Goal: Information Seeking & Learning: Learn about a topic

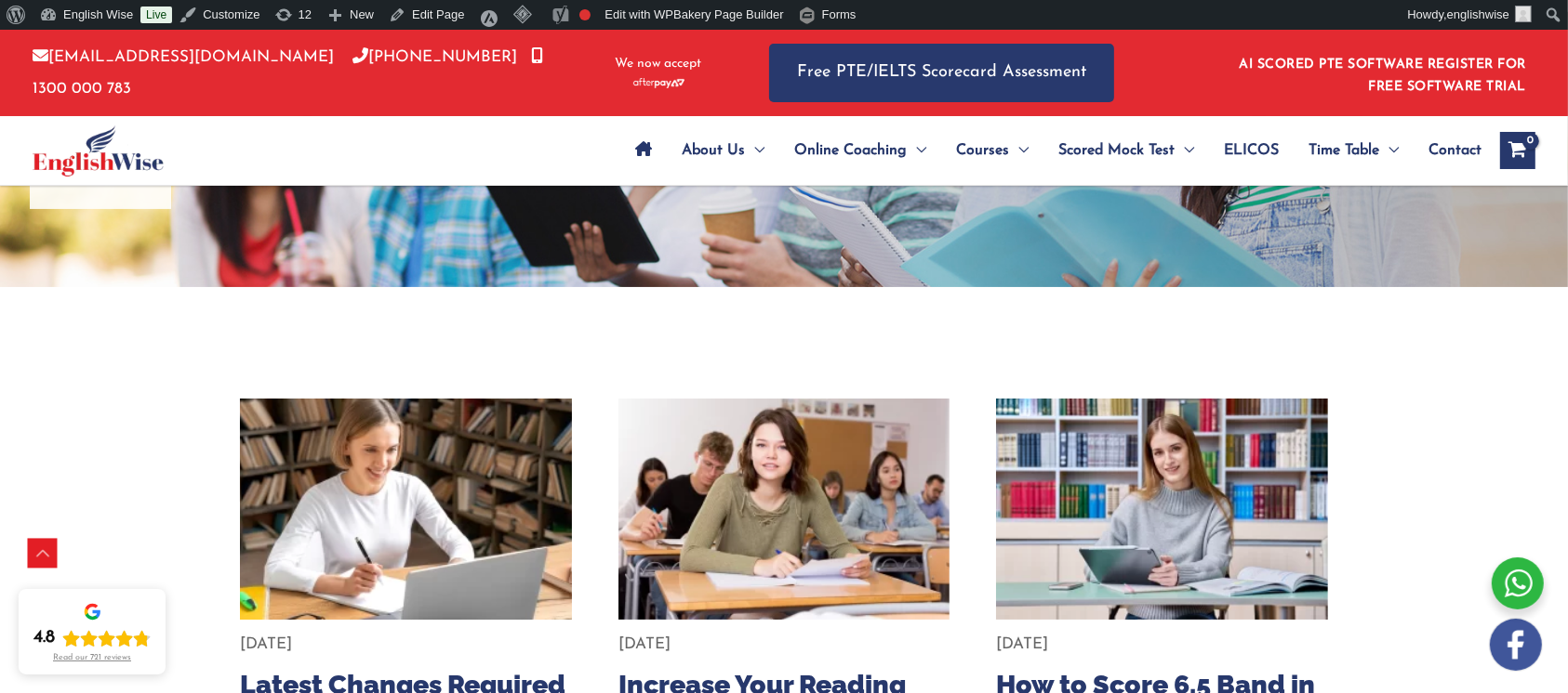
scroll to position [372, 0]
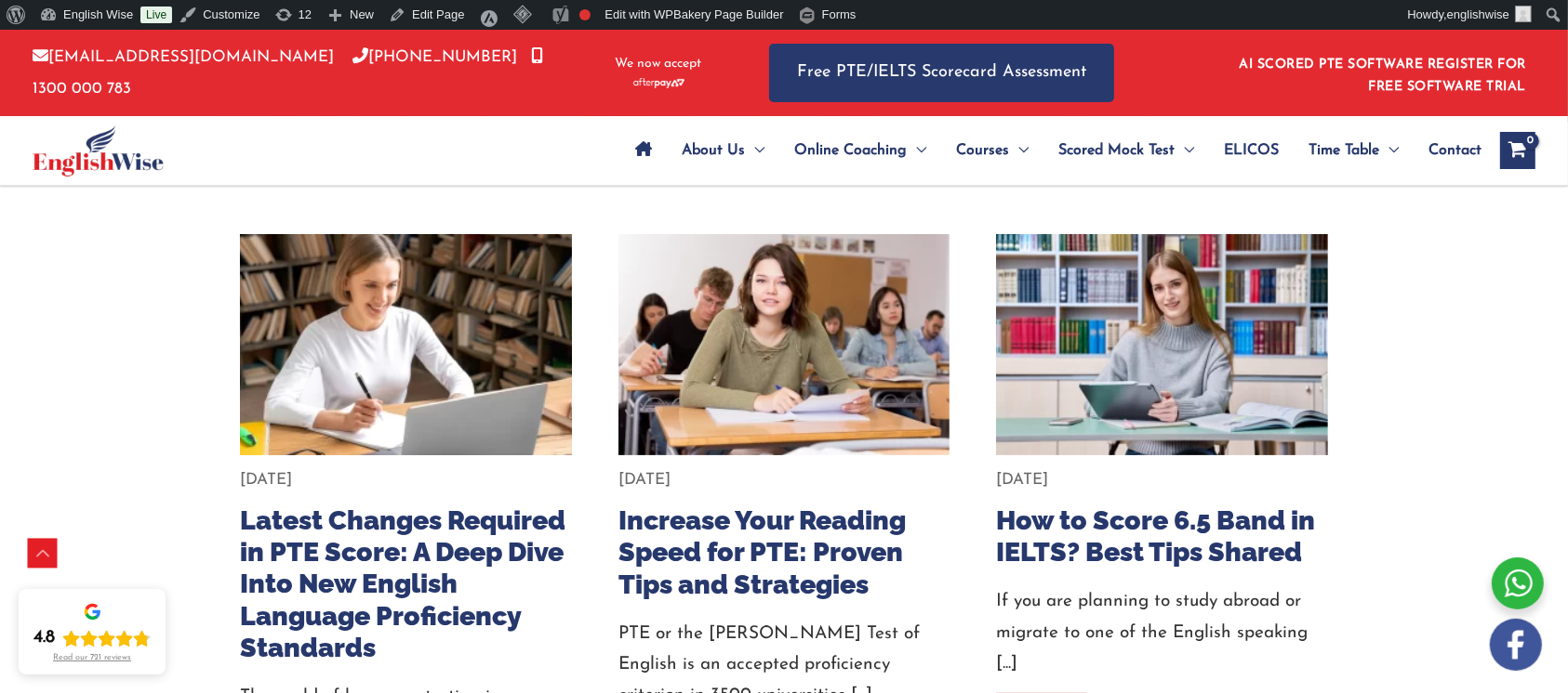
drag, startPoint x: 394, startPoint y: 486, endPoint x: 342, endPoint y: 329, distance: 165.4
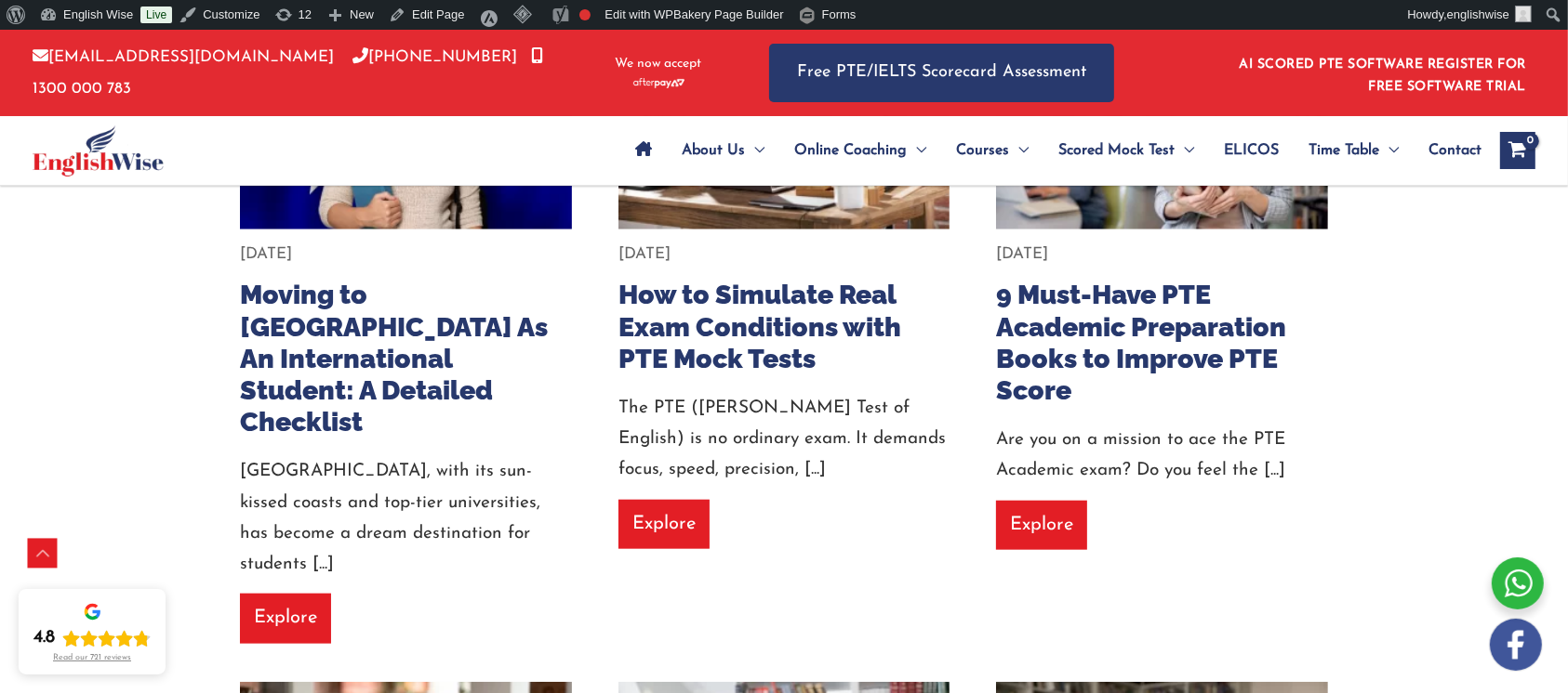
scroll to position [1734, 0]
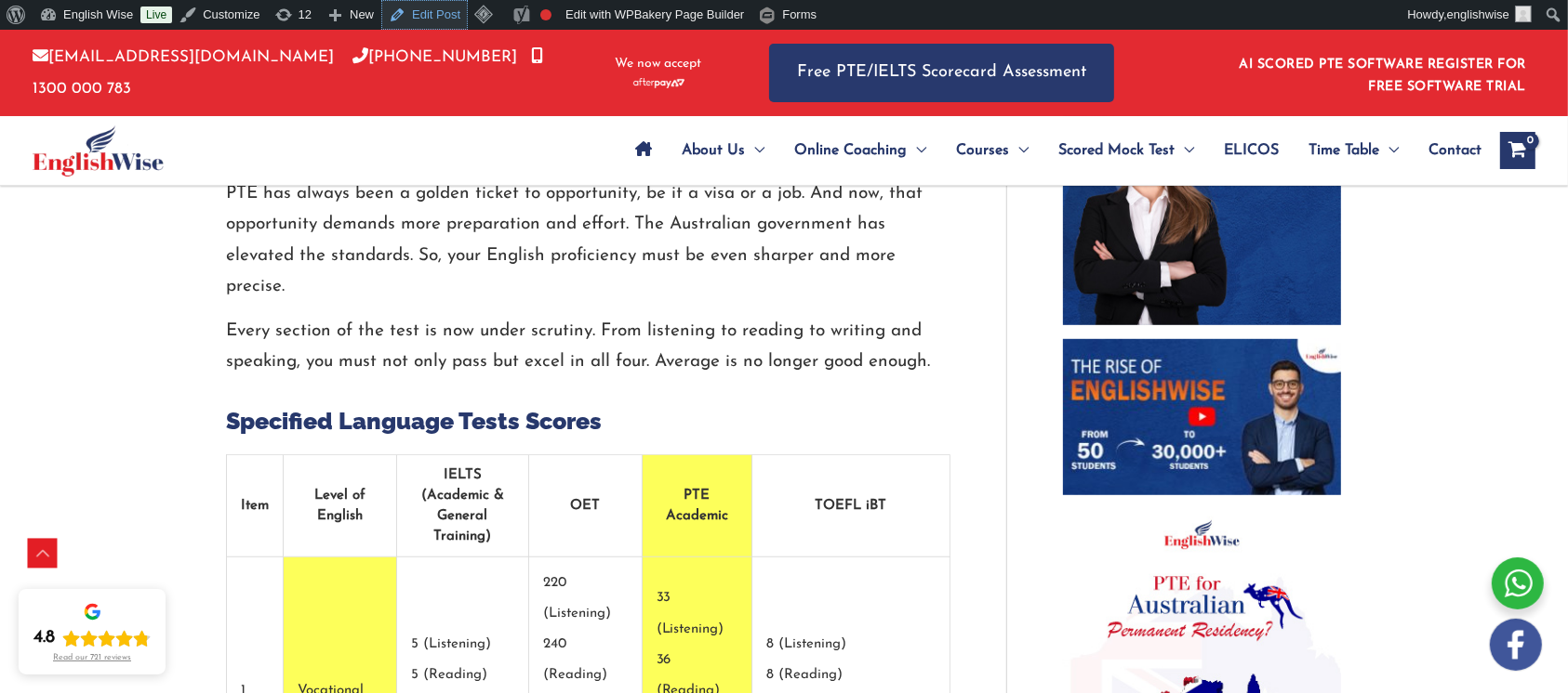
scroll to position [1115, 0]
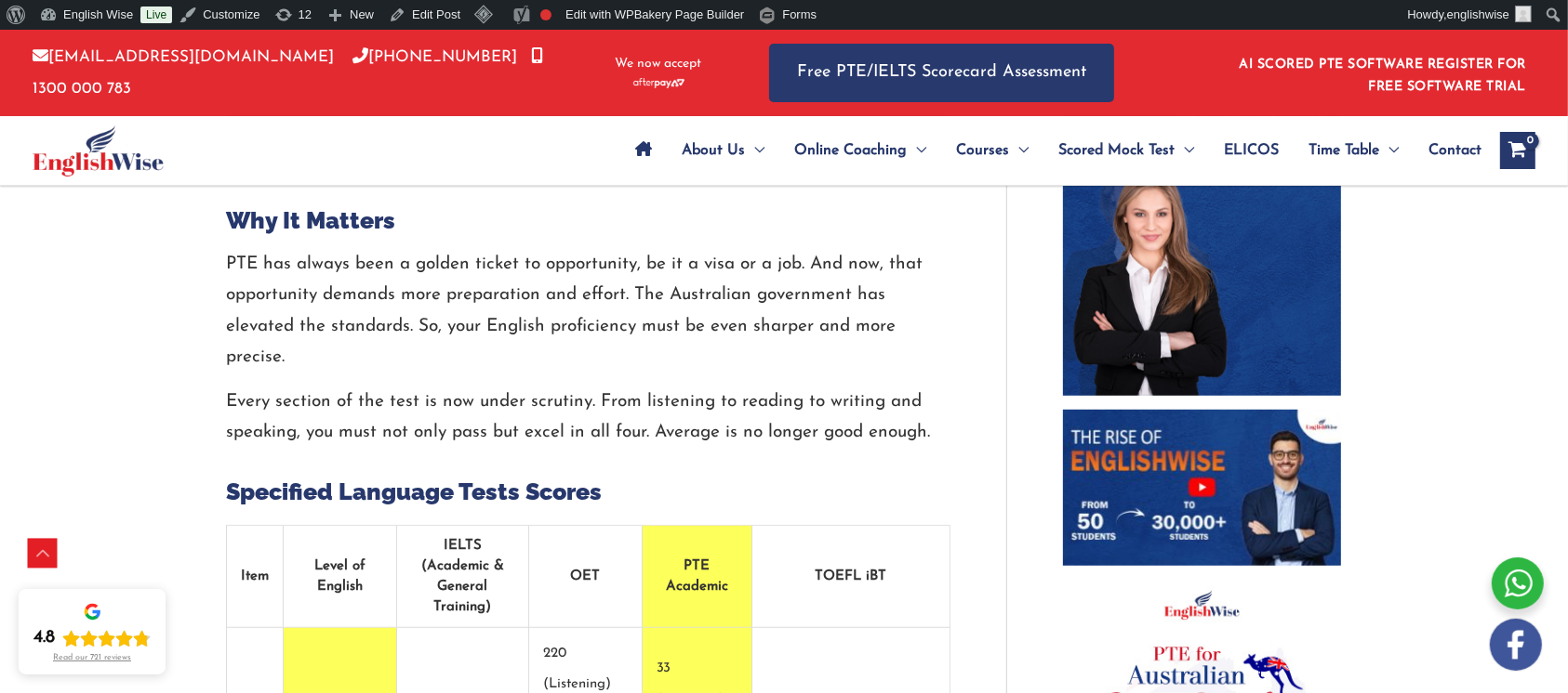
scroll to position [1115, 0]
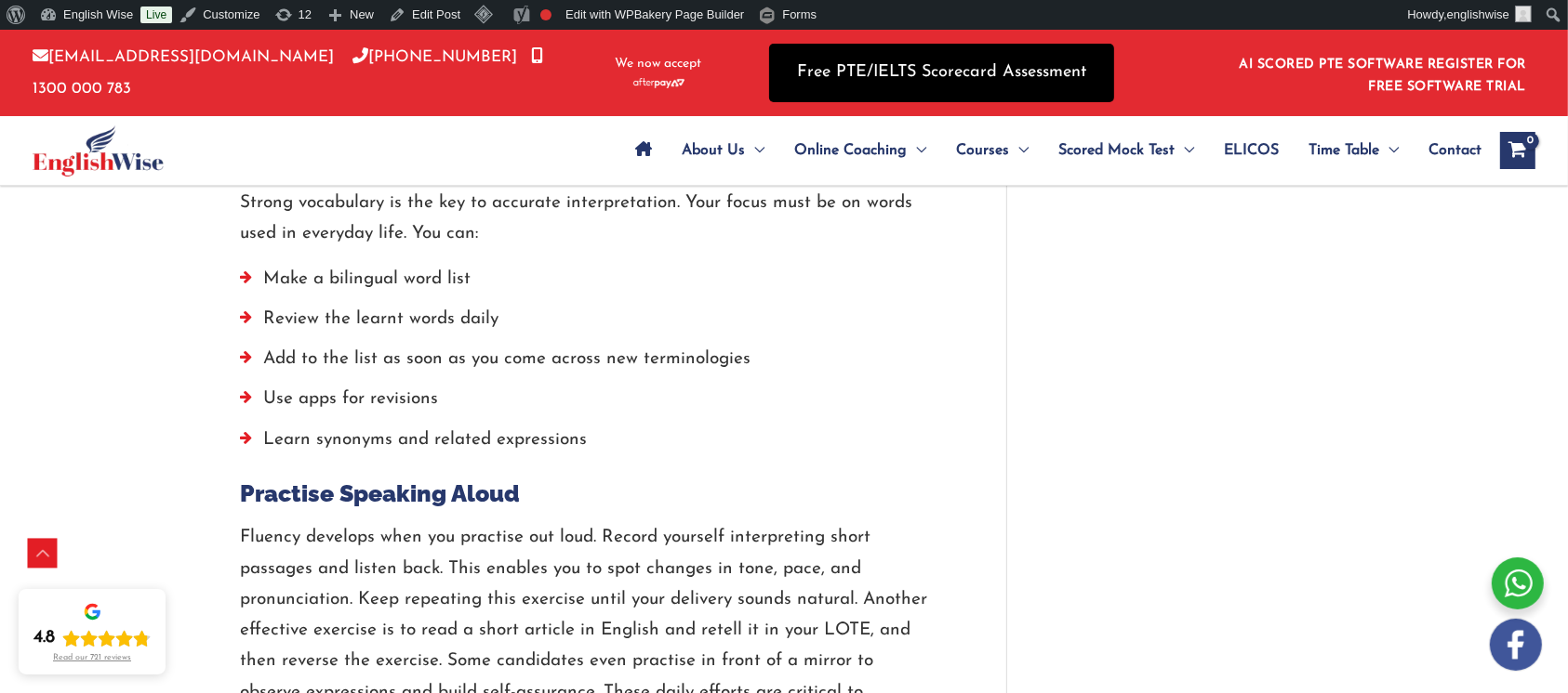
scroll to position [1978, 0]
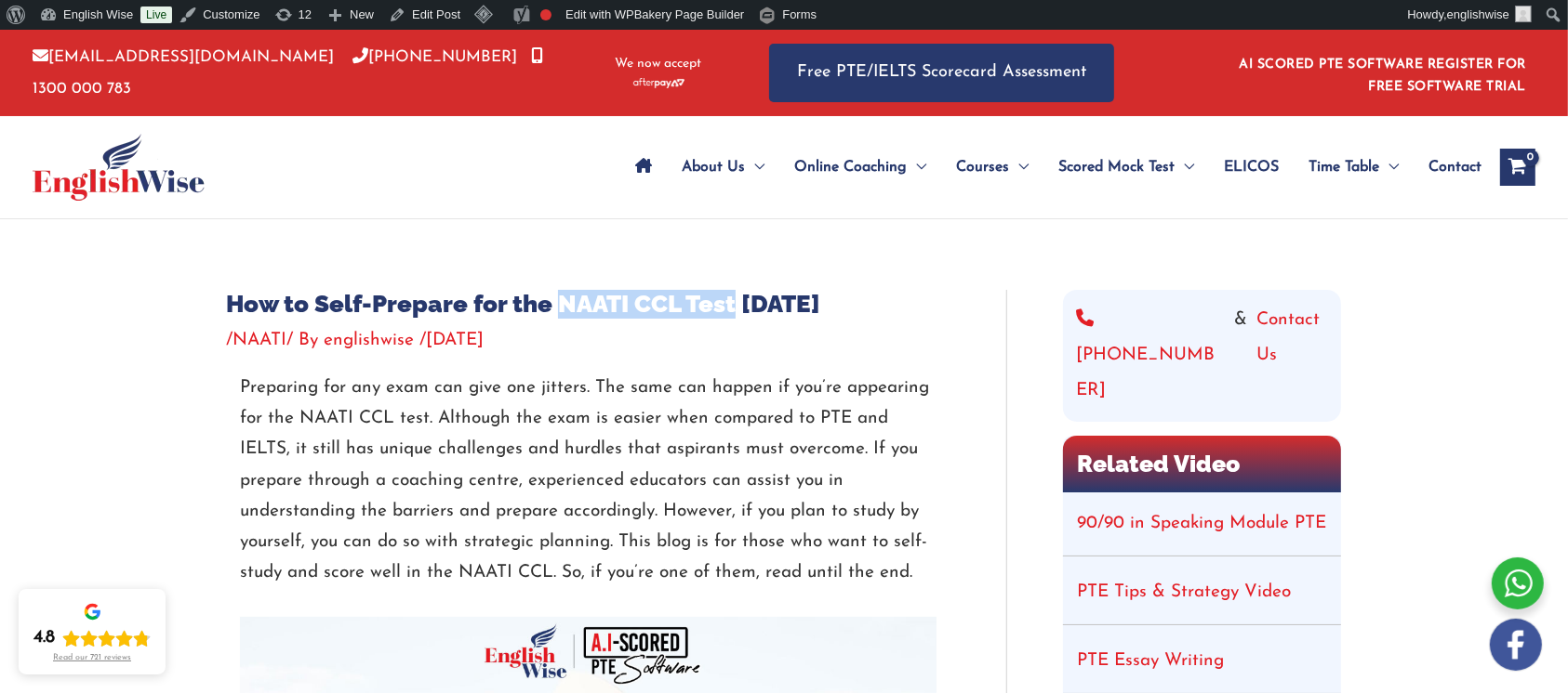
drag, startPoint x: 735, startPoint y: 305, endPoint x: 560, endPoint y: 304, distance: 175.0
click at [560, 304] on h1 "How to Self-Prepare for the NAATI CCL Test [DATE]" at bounding box center [588, 305] width 725 height 29
copy h1 "NAATI CCL Test"
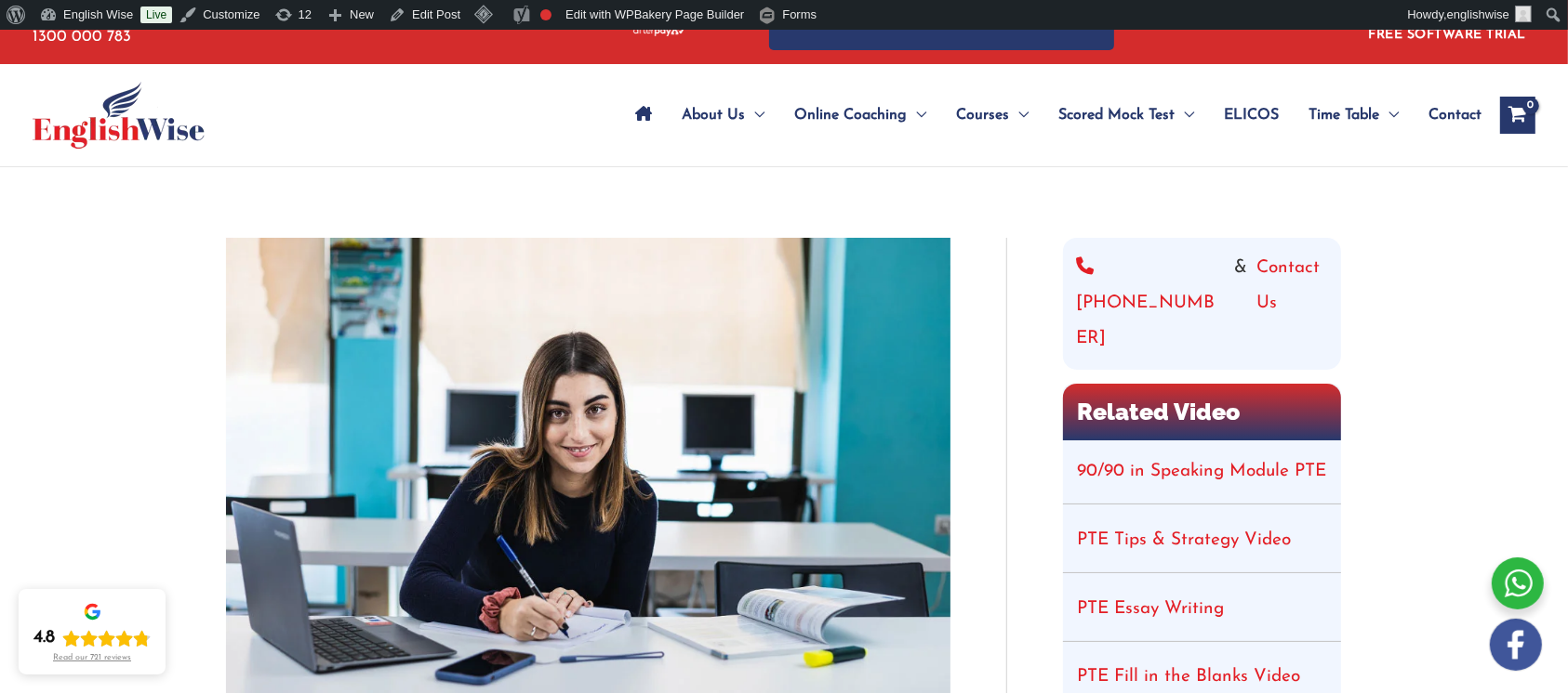
scroll to position [124, 0]
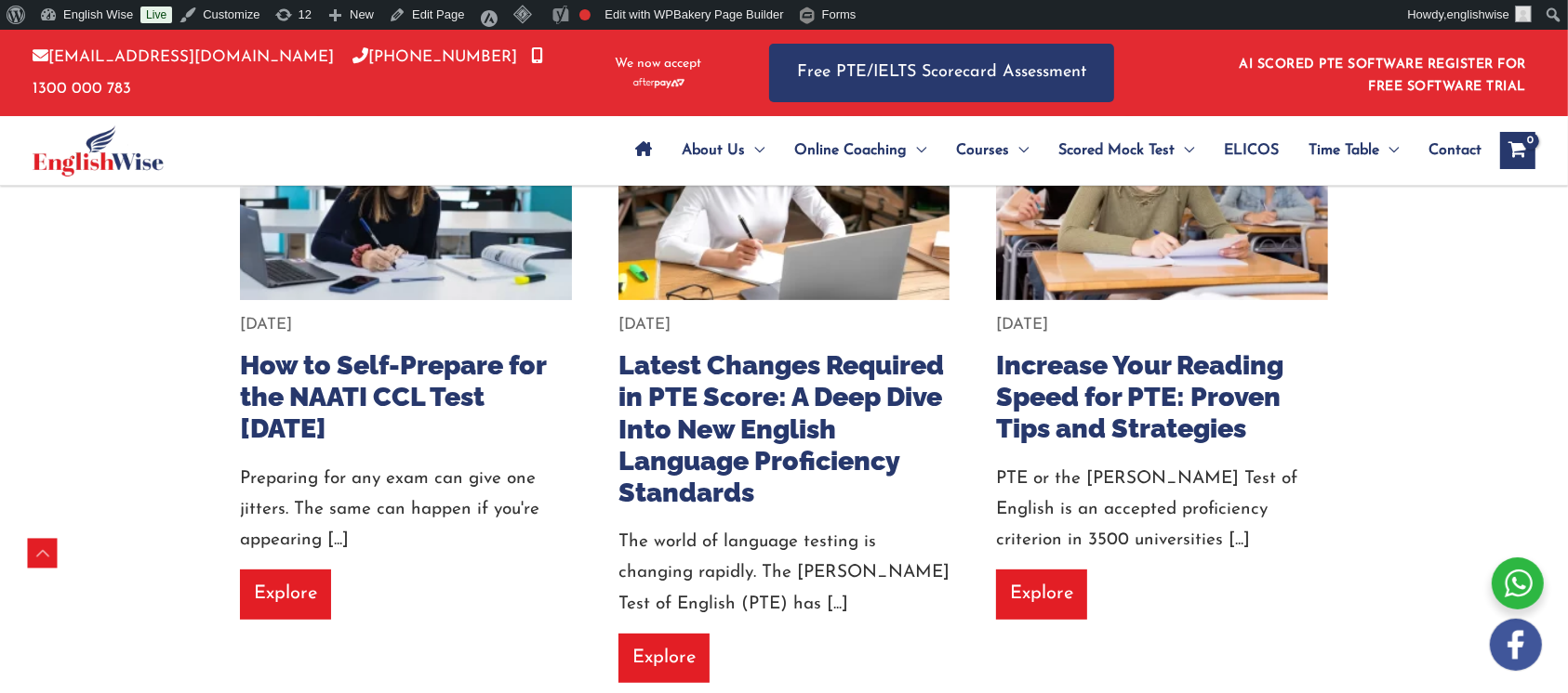
scroll to position [467, 0]
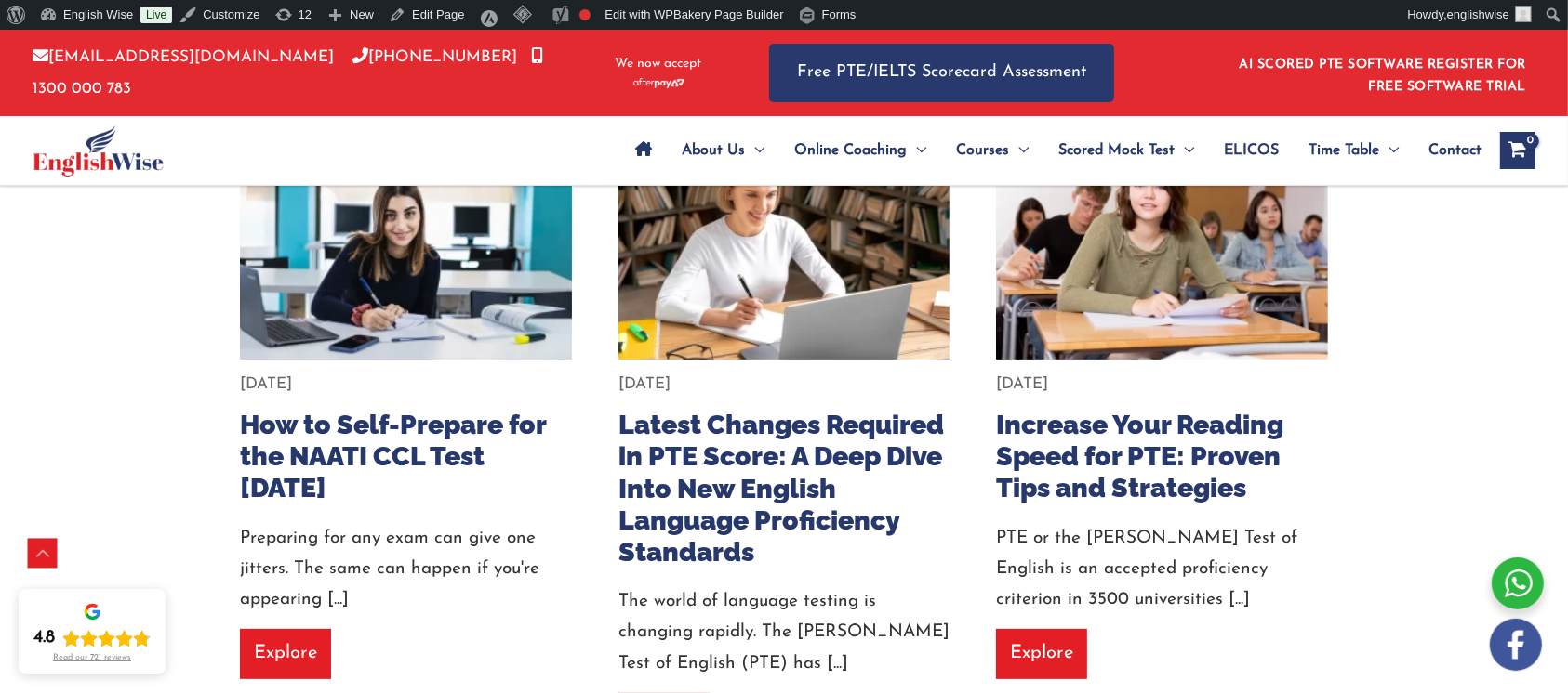
click at [300, 649] on link "Explore" at bounding box center [285, 654] width 92 height 50
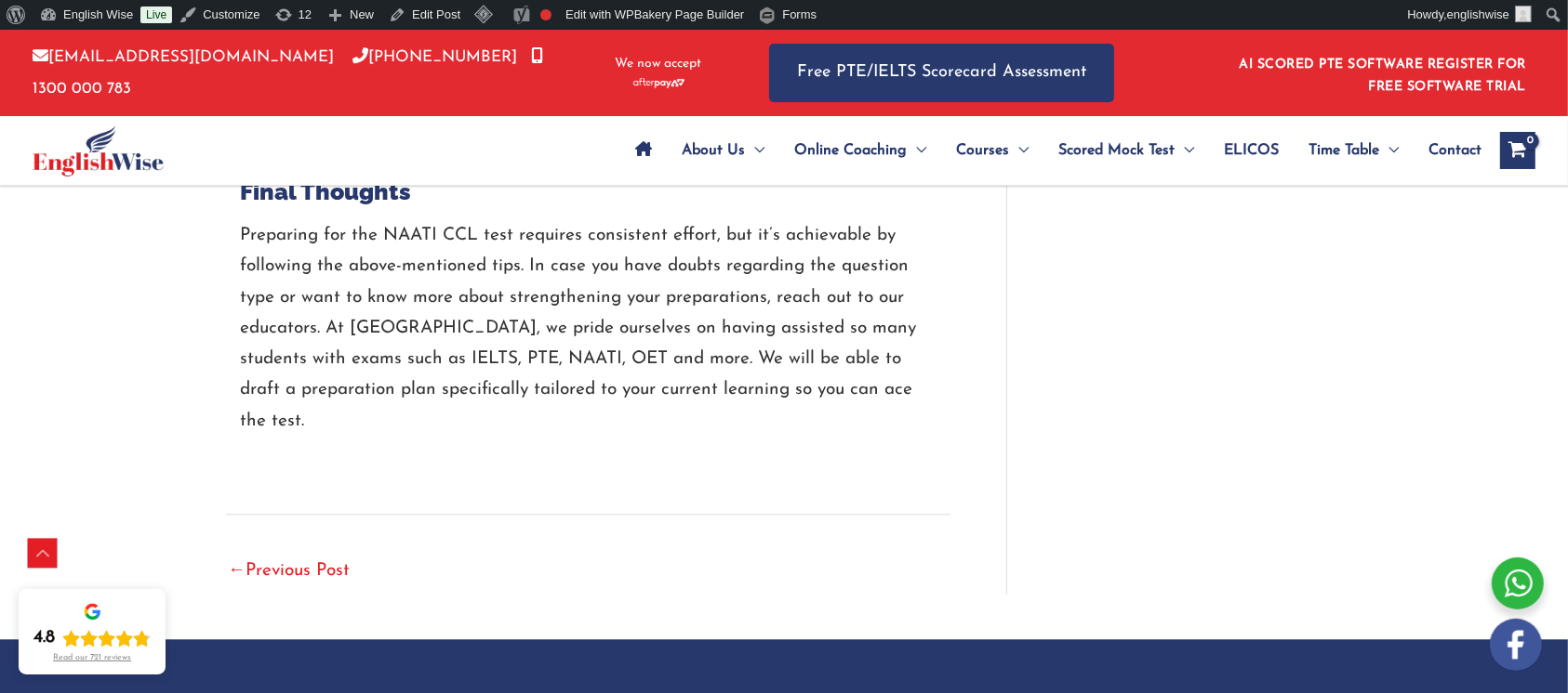
scroll to position [4105, 0]
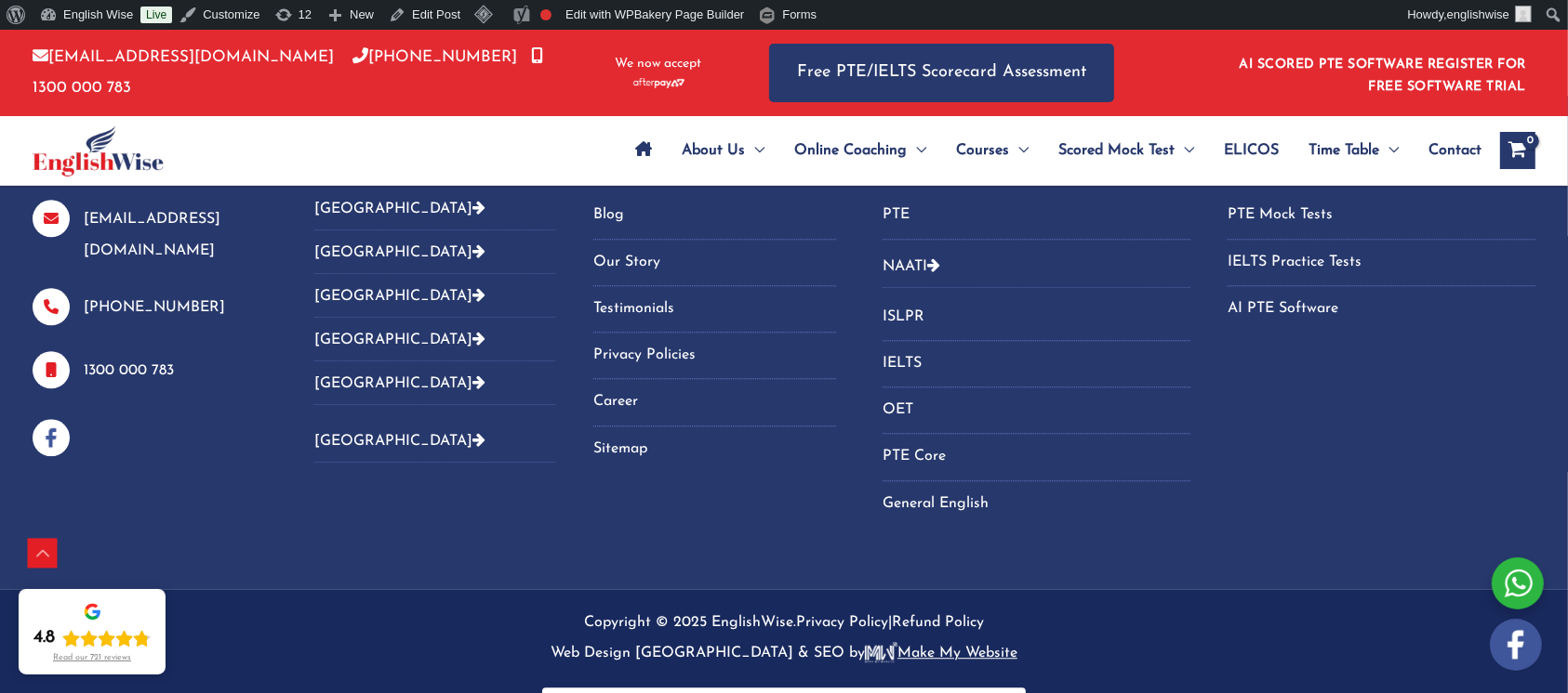
scroll to position [4601, 0]
